Goal: Feedback & Contribution: Submit feedback/report problem

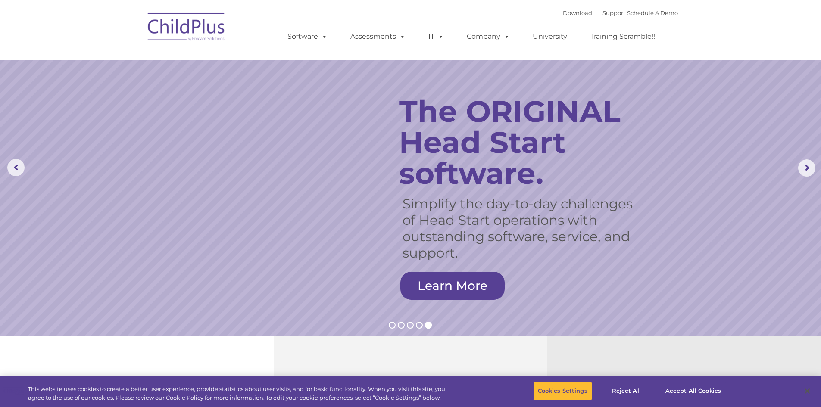
select select "MEDIUM"
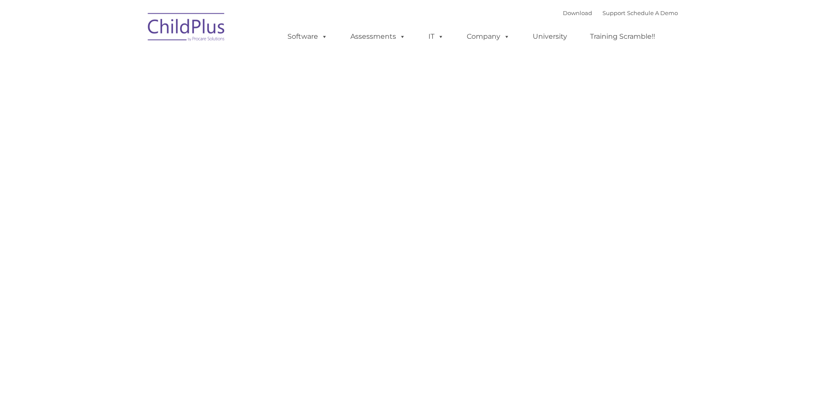
type input ""
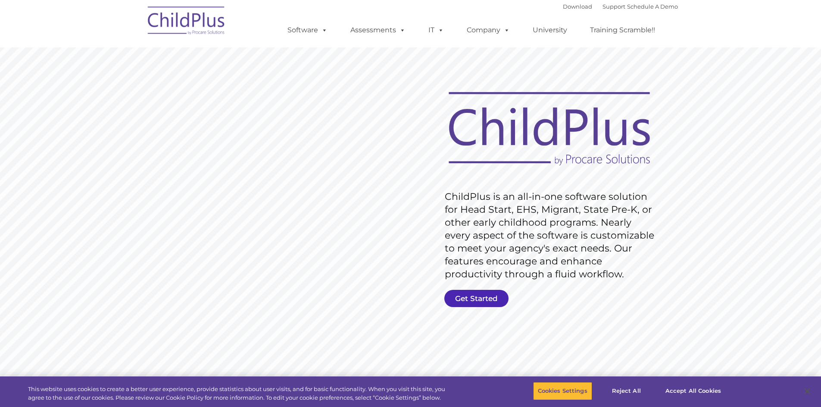
click at [486, 298] on link "Get Started" at bounding box center [476, 298] width 64 height 17
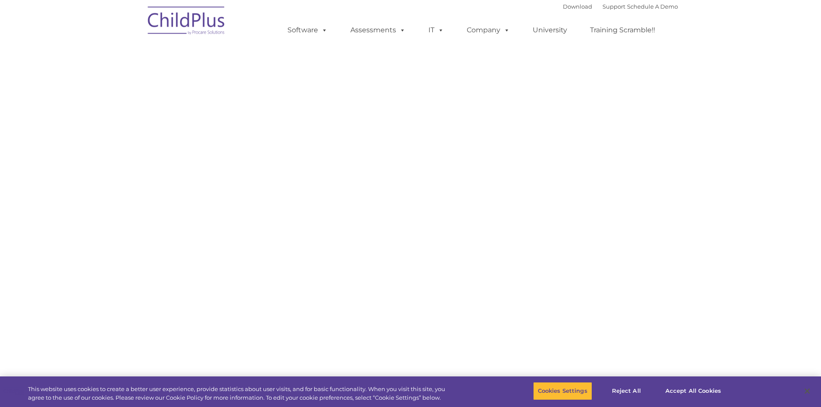
select select "MEDIUM"
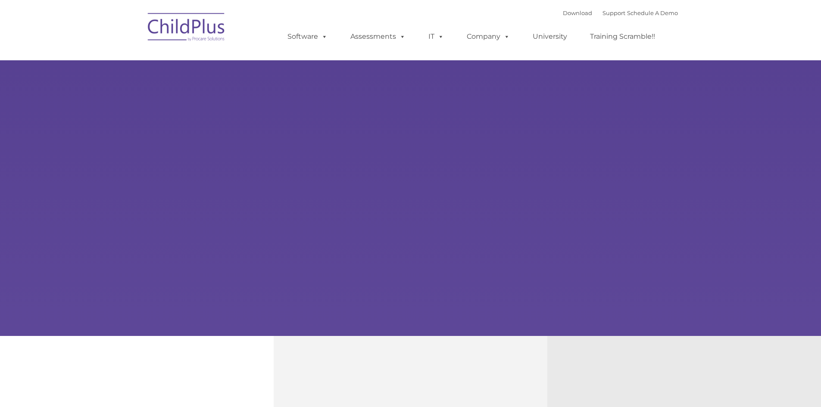
type input ""
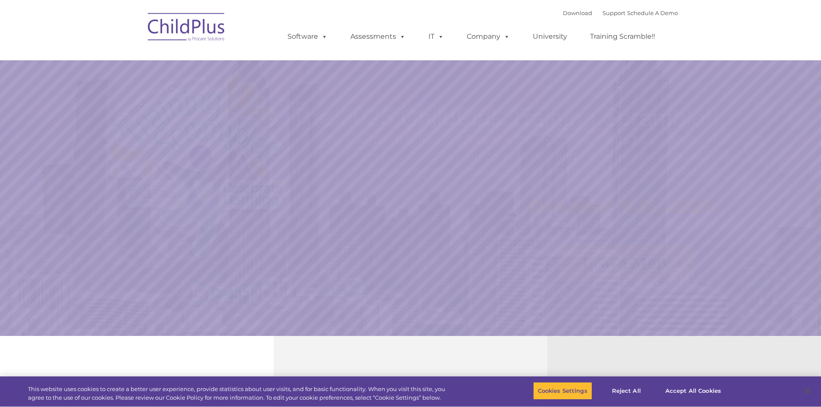
select select "MEDIUM"
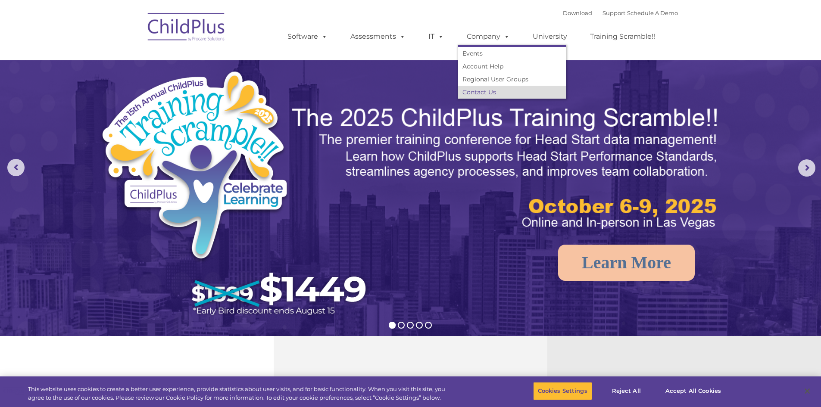
click at [488, 95] on link "Contact Us" at bounding box center [512, 92] width 108 height 13
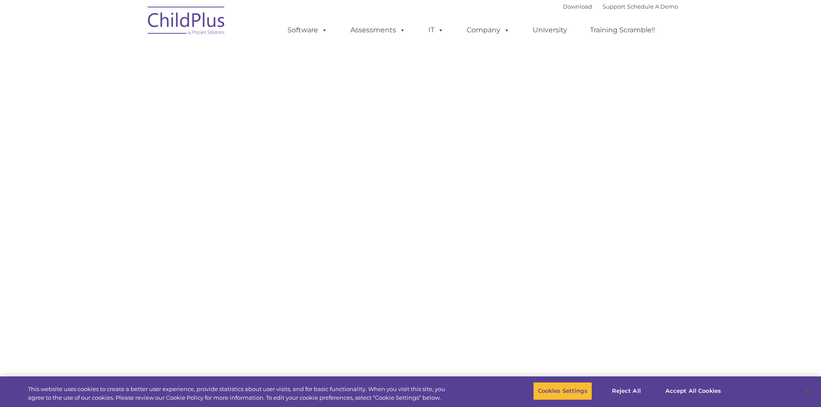
select select "MEDIUM"
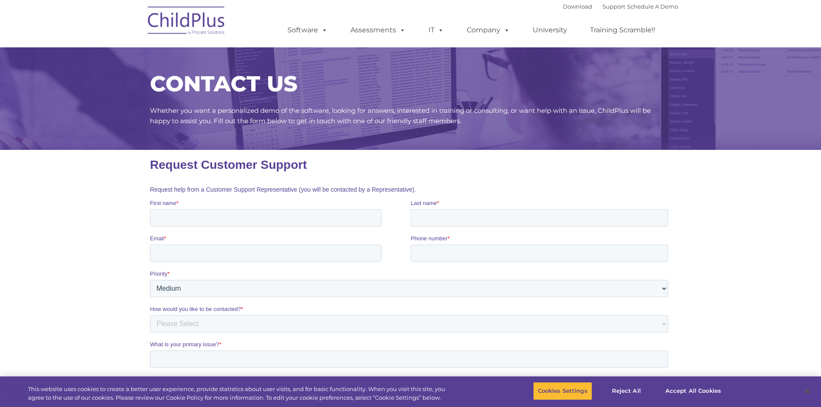
click at [208, 217] on input "First name *" at bounding box center [264, 217] width 231 height 17
type input "Debraann"
click at [441, 216] on input "Last name *" at bounding box center [538, 217] width 257 height 17
type input "[PERSON_NAME]"
click at [168, 256] on input "Email *" at bounding box center [264, 253] width 231 height 17
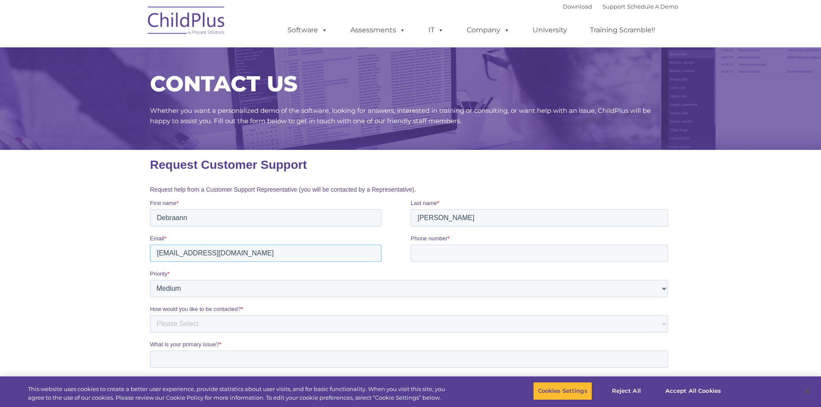
type input "[EMAIL_ADDRESS][DOMAIN_NAME]"
click at [425, 254] on input "Phone number *" at bounding box center [538, 253] width 257 height 17
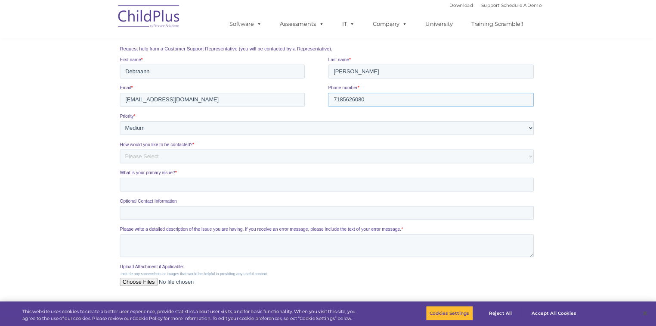
scroll to position [129, 0]
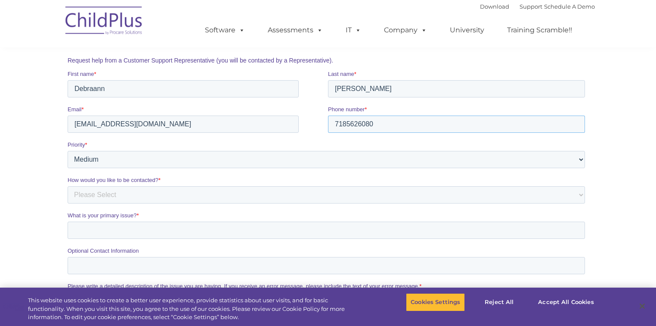
type input "7185626080"
click at [136, 194] on select "Please Select Phone Email" at bounding box center [327, 194] width 518 height 17
select select "Phone"
click at [68, 186] on select "Please Select Phone Email" at bounding box center [327, 194] width 518 height 17
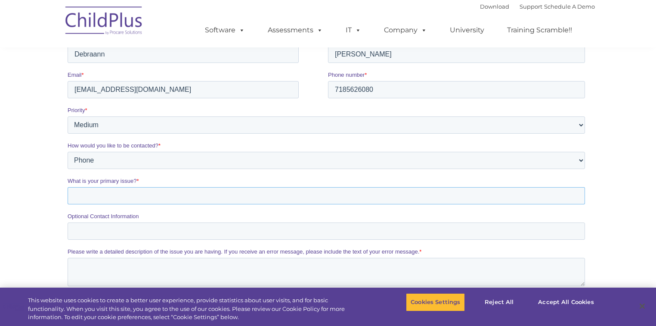
click at [131, 195] on input "What is your primary issue? *" at bounding box center [327, 195] width 518 height 17
click at [168, 196] on input "log in , i try to change my passworg and i get a message i need a token ?" at bounding box center [327, 195] width 518 height 17
click at [183, 197] on input "log in , i try to change my passworg and i get a message i need a token ?" at bounding box center [327, 195] width 518 height 17
type input "log in , i try to change my password and i get a message i need a token ?"
click at [112, 230] on input "Optional Contact Information" at bounding box center [327, 230] width 518 height 17
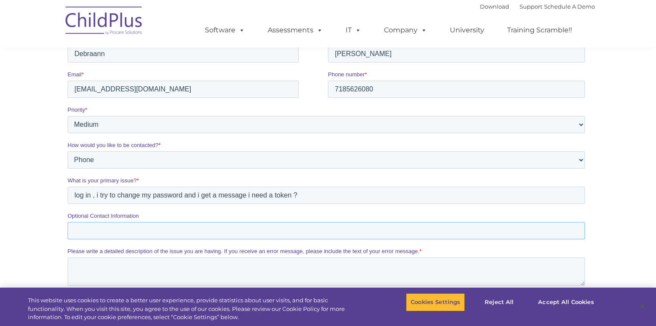
scroll to position [129, 0]
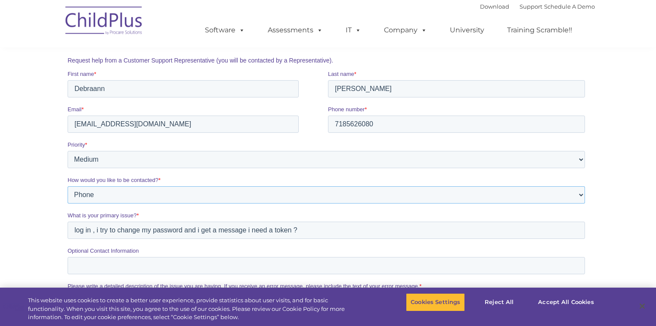
click at [123, 193] on select "Please Select Phone Email" at bounding box center [327, 194] width 518 height 17
click at [124, 192] on select "Please Select Phone Email" at bounding box center [327, 194] width 518 height 17
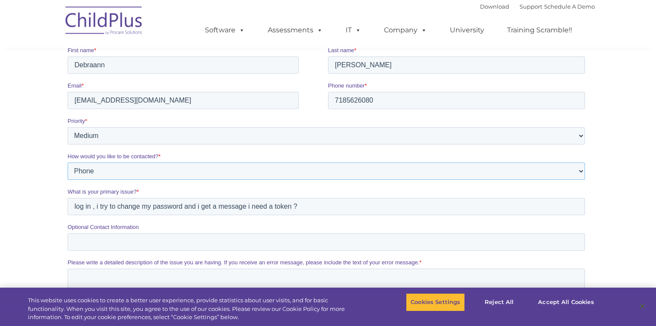
scroll to position [164, 0]
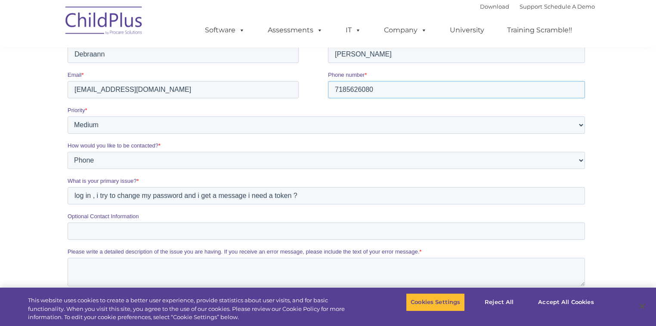
click at [346, 88] on input "7185626080" at bounding box center [456, 89] width 257 height 17
drag, startPoint x: 357, startPoint y: 89, endPoint x: 374, endPoint y: 91, distance: 16.5
click at [358, 90] on input "7185626080" at bounding box center [456, 89] width 257 height 17
type input "7185626080"
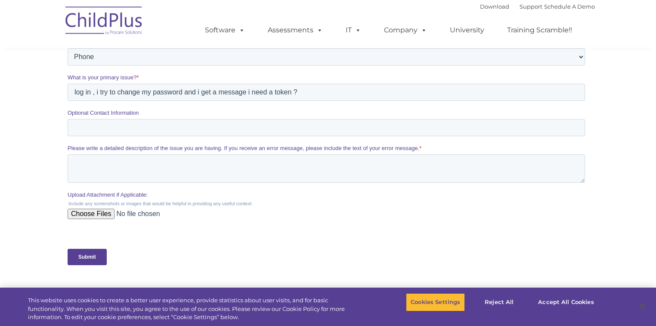
scroll to position [233, 0]
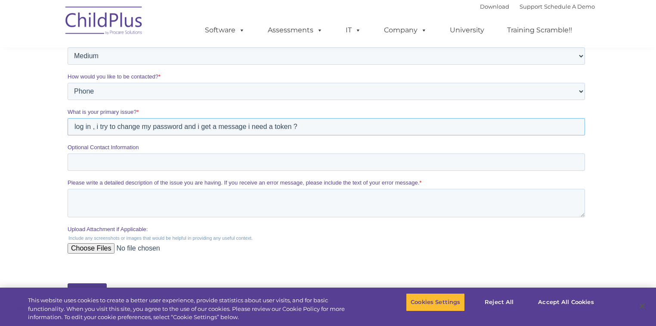
drag, startPoint x: 300, startPoint y: 126, endPoint x: 91, endPoint y: 127, distance: 208.9
click at [91, 127] on input "log in , i try to change my password and i get a message i need a token ?" at bounding box center [327, 126] width 518 height 17
click at [68, 283] on input "Submit" at bounding box center [87, 291] width 39 height 16
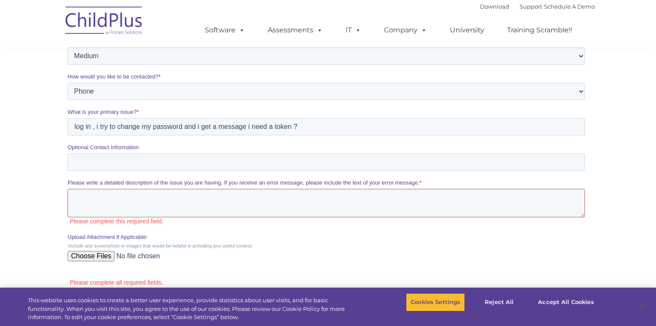
click at [87, 200] on textarea "Please write a detailed description of the issue you are having. If you receive…" at bounding box center [327, 203] width 518 height 28
drag, startPoint x: 84, startPoint y: 196, endPoint x: 104, endPoint y: 203, distance: 20.6
click at [104, 203] on textarea "Please write a detailed description of the issue you are having. If you receive…" at bounding box center [327, 203] width 518 height 28
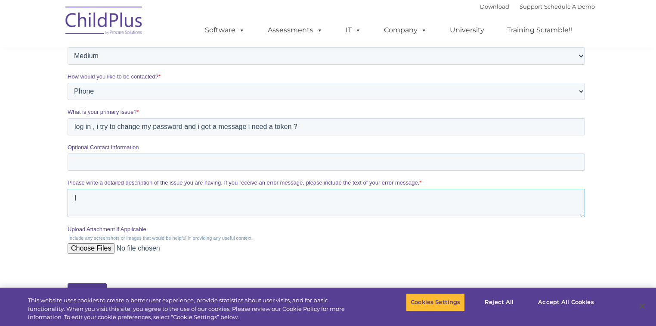
type textarea "I"
click at [223, 200] on textarea "My computer was change when I try to log in ," at bounding box center [327, 203] width 518 height 28
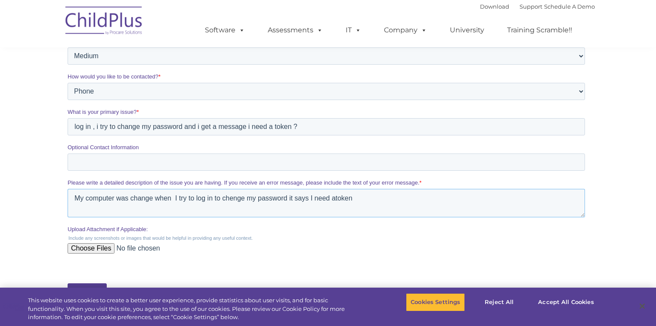
click at [336, 199] on textarea "My computer was change when I try to log in to chenge my password it says I nee…" at bounding box center [327, 203] width 518 height 28
click at [365, 203] on textarea "My computer was change when I try to log in to chenge my password it says I nee…" at bounding box center [327, 203] width 518 height 28
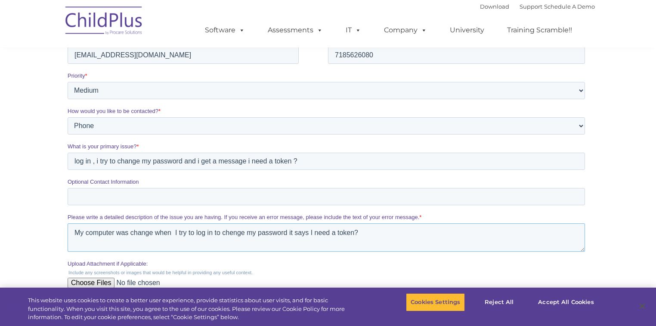
type textarea "My computer was change when I try to log in to chenge my password it says I nee…"
click at [90, 196] on input "Optional Contact Information" at bounding box center [327, 196] width 518 height 17
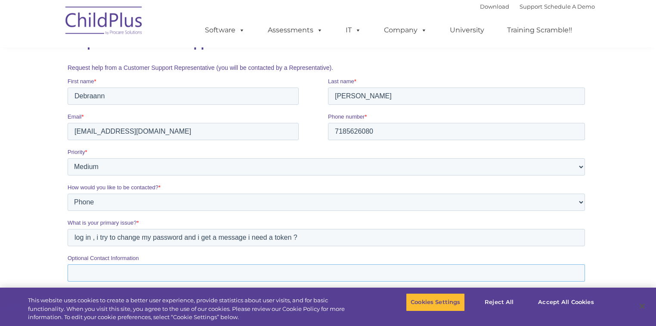
scroll to position [103, 0]
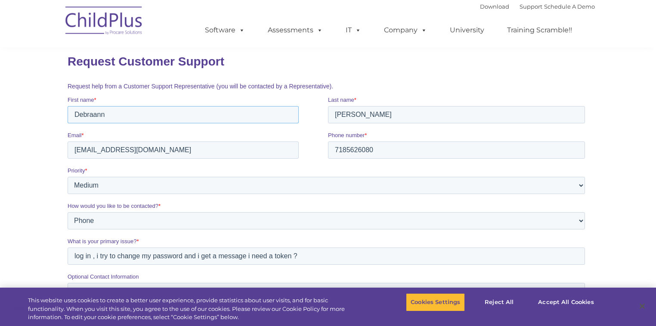
click at [105, 114] on input "Debraann" at bounding box center [183, 114] width 231 height 17
type input "Debraann"
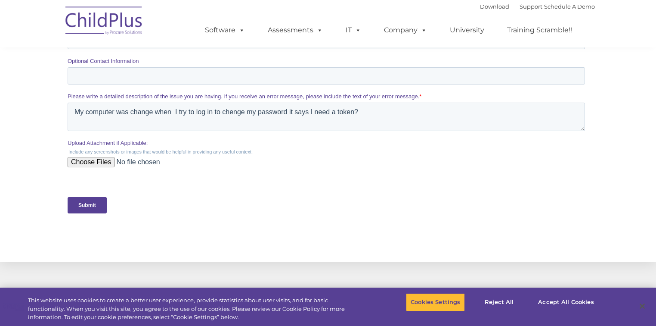
scroll to position [310, 0]
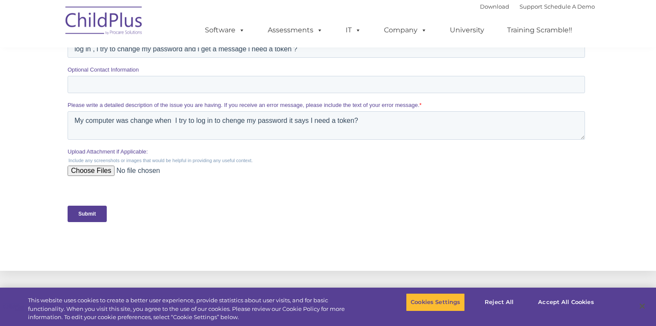
drag, startPoint x: 88, startPoint y: 216, endPoint x: 190, endPoint y: 175, distance: 110.2
click at [186, 178] on form "Request Customer Support Request help from a Customer Support Representative (y…" at bounding box center [328, 34] width 521 height 389
click at [232, 121] on textarea "My computer was change when I try to log in to chenge my password it says I nee…" at bounding box center [327, 125] width 518 height 28
drag, startPoint x: 227, startPoint y: 124, endPoint x: 232, endPoint y: 123, distance: 5.9
click at [228, 124] on textarea "My computer was change when I try to log in to chenge my password it says I nee…" at bounding box center [327, 125] width 518 height 28
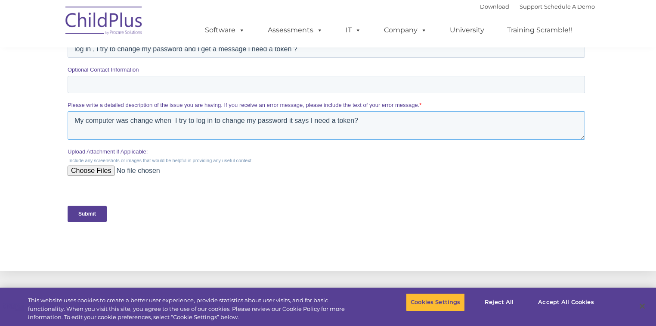
type textarea "My computer was change when I try to log in to change my password it says I nee…"
click at [86, 212] on input "Submit" at bounding box center [87, 213] width 39 height 16
